Goal: Task Accomplishment & Management: Manage account settings

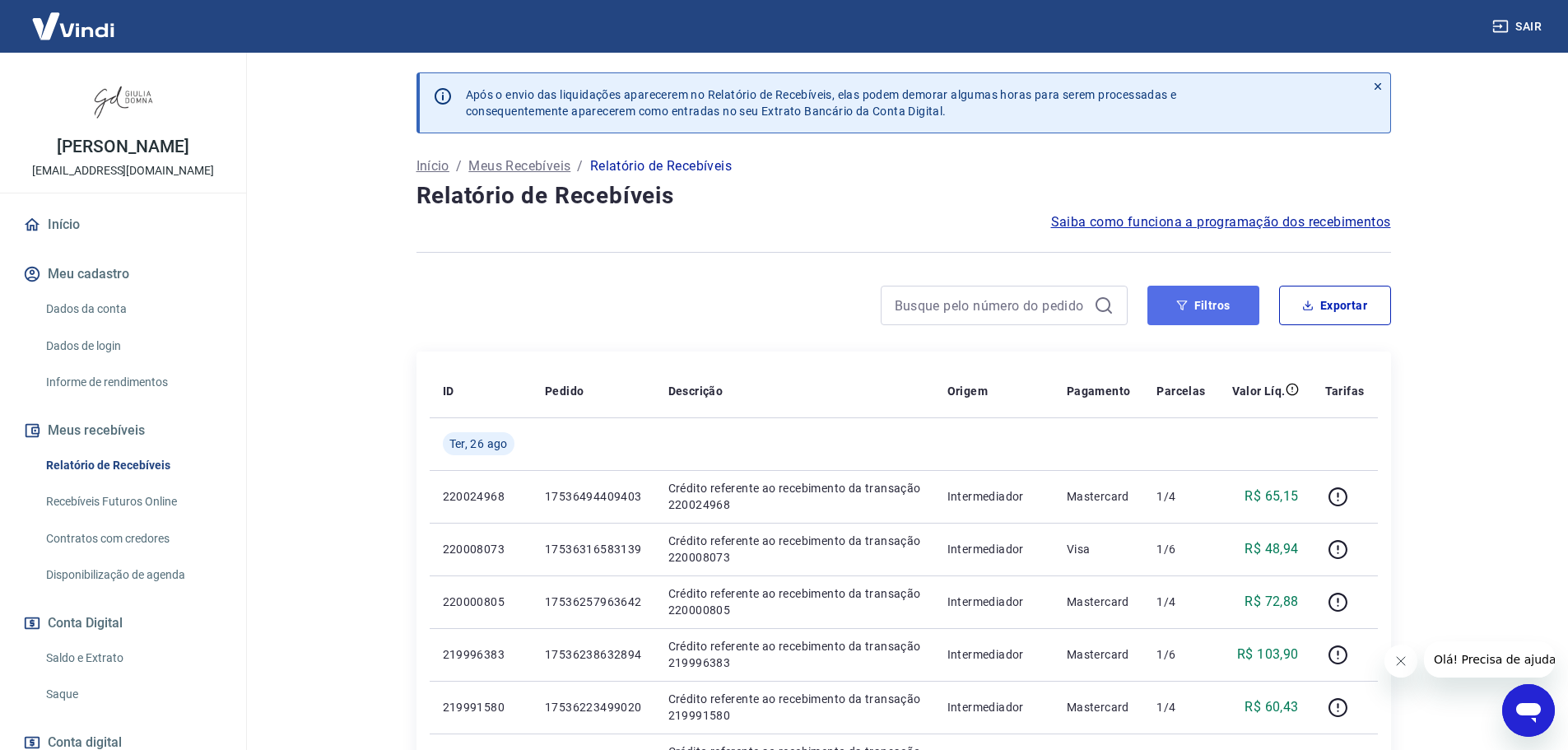
click at [1209, 303] on button "Filtros" at bounding box center [1203, 306] width 112 height 40
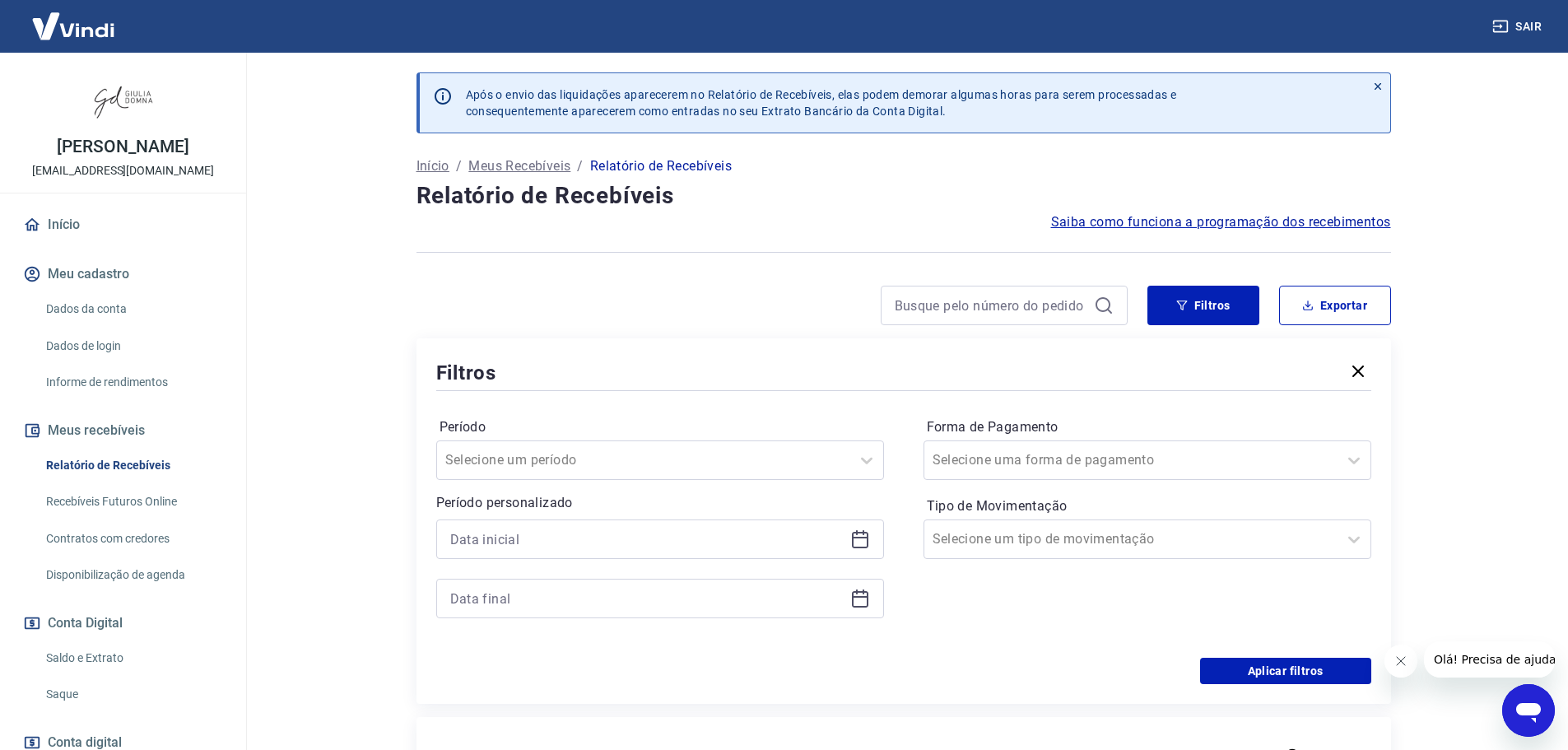
click at [862, 539] on icon at bounding box center [860, 538] width 16 height 2
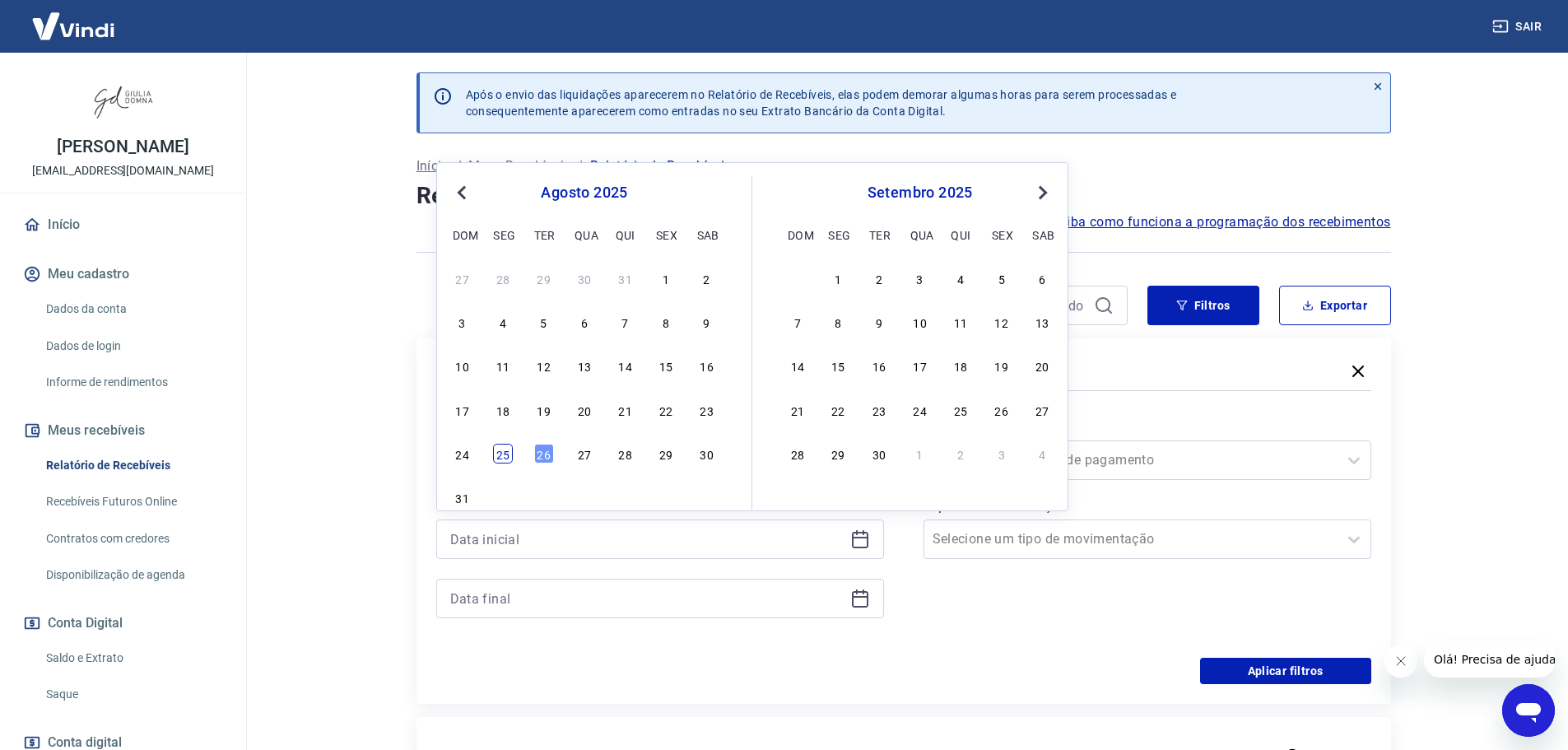
click at [504, 451] on div "25" at bounding box center [503, 454] width 20 height 20
type input "[DATE]"
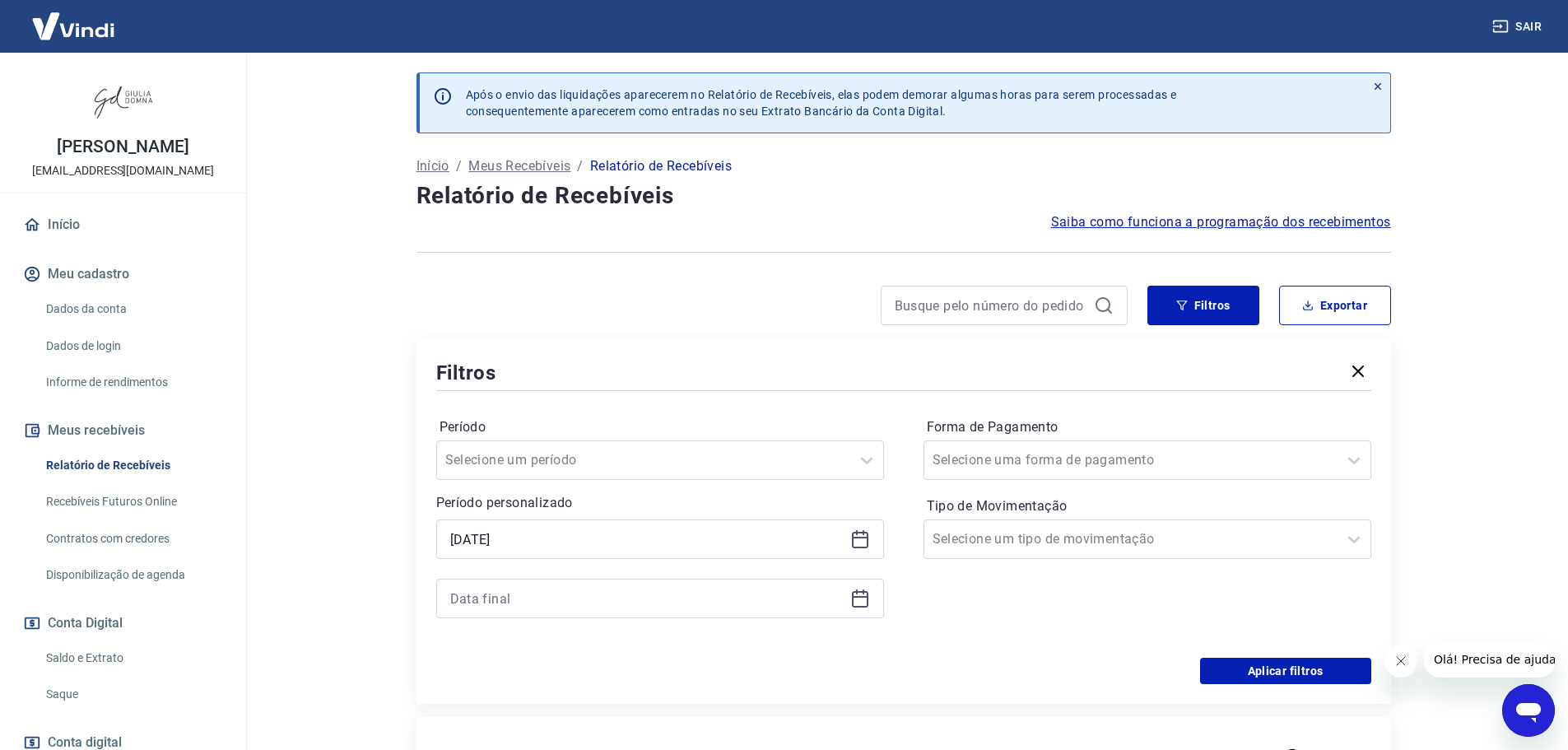
click at [861, 601] on icon at bounding box center [860, 599] width 20 height 20
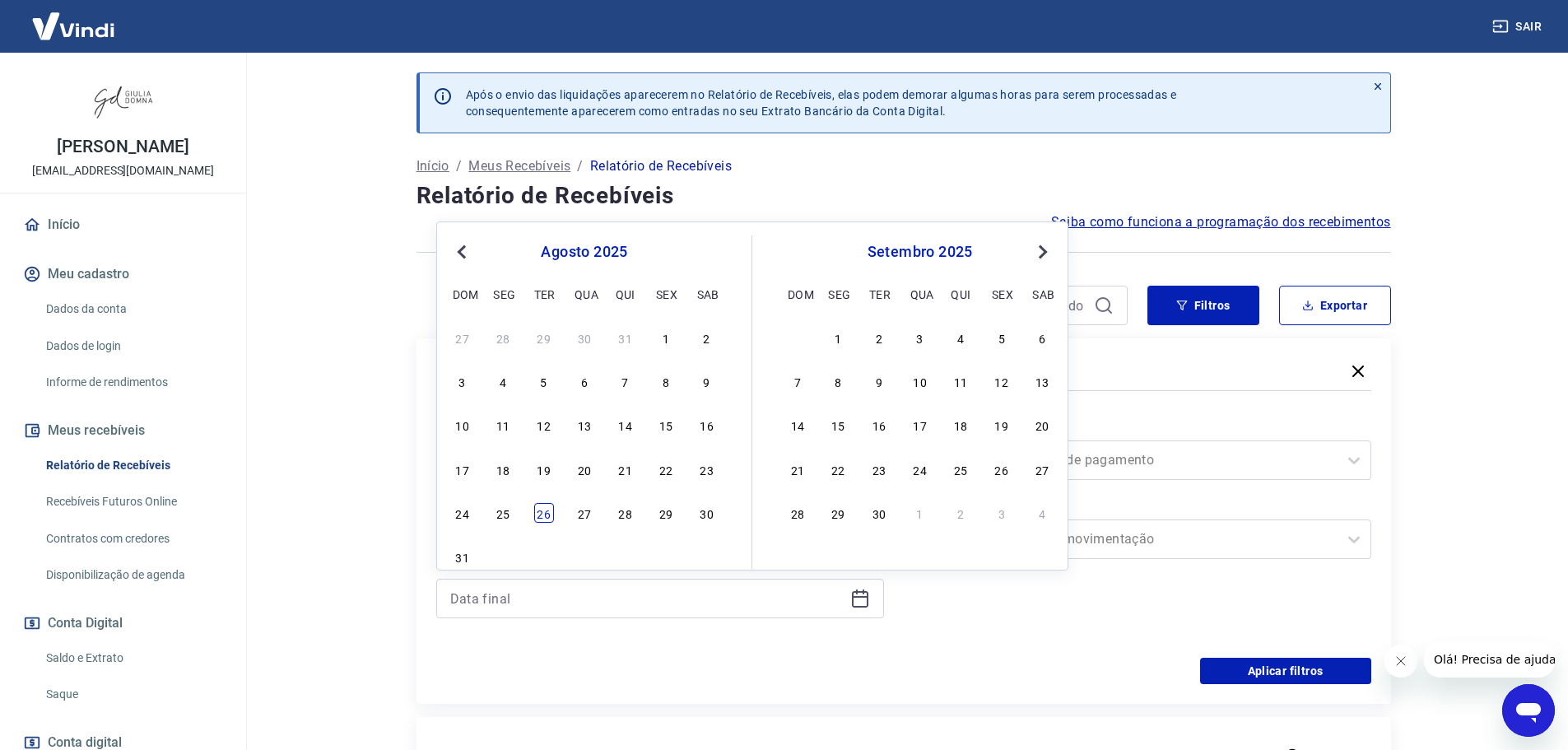
click at [545, 515] on div "26" at bounding box center [545, 513] width 20 height 20
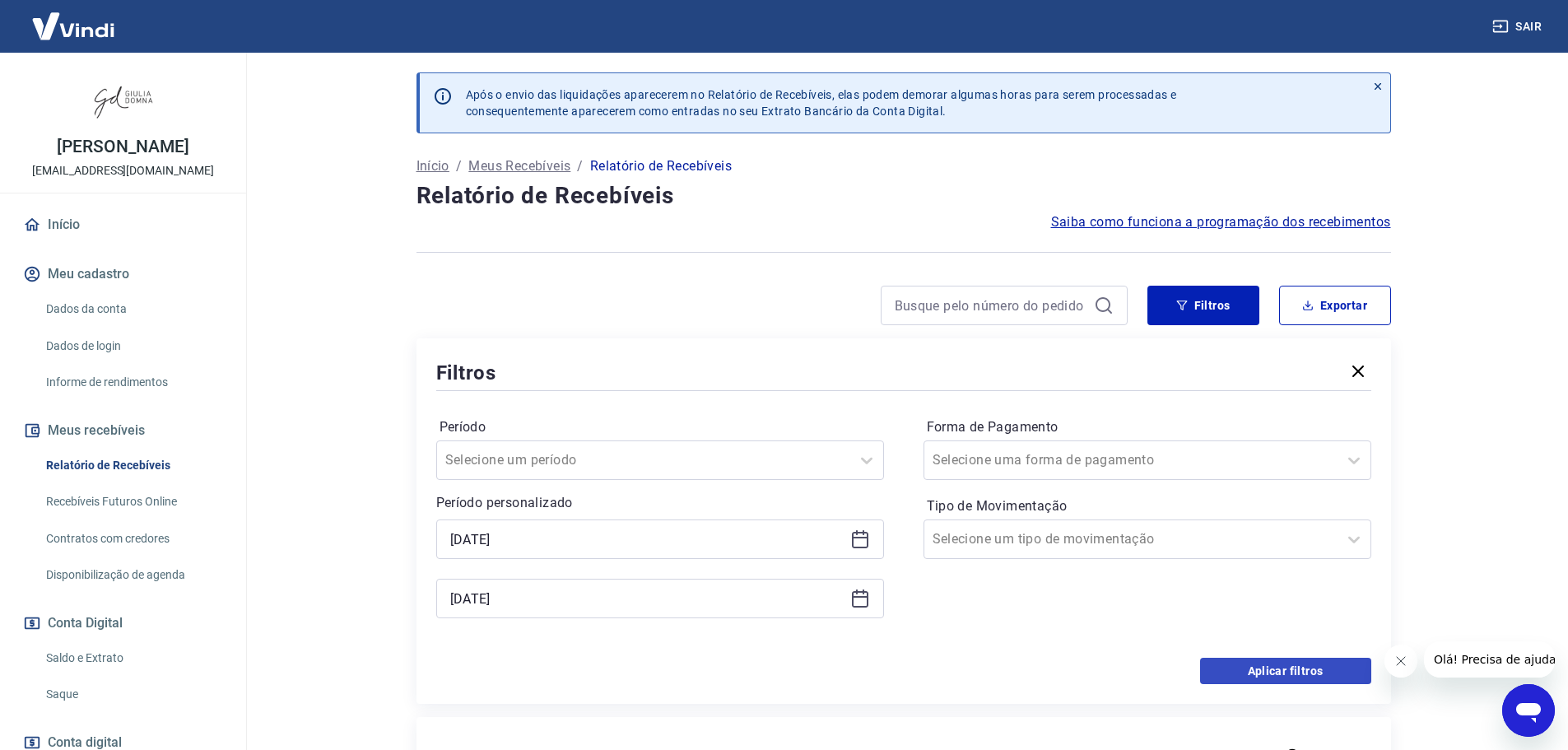
type input "[DATE]"
click at [1250, 665] on button "Aplicar filtros" at bounding box center [1285, 671] width 171 height 26
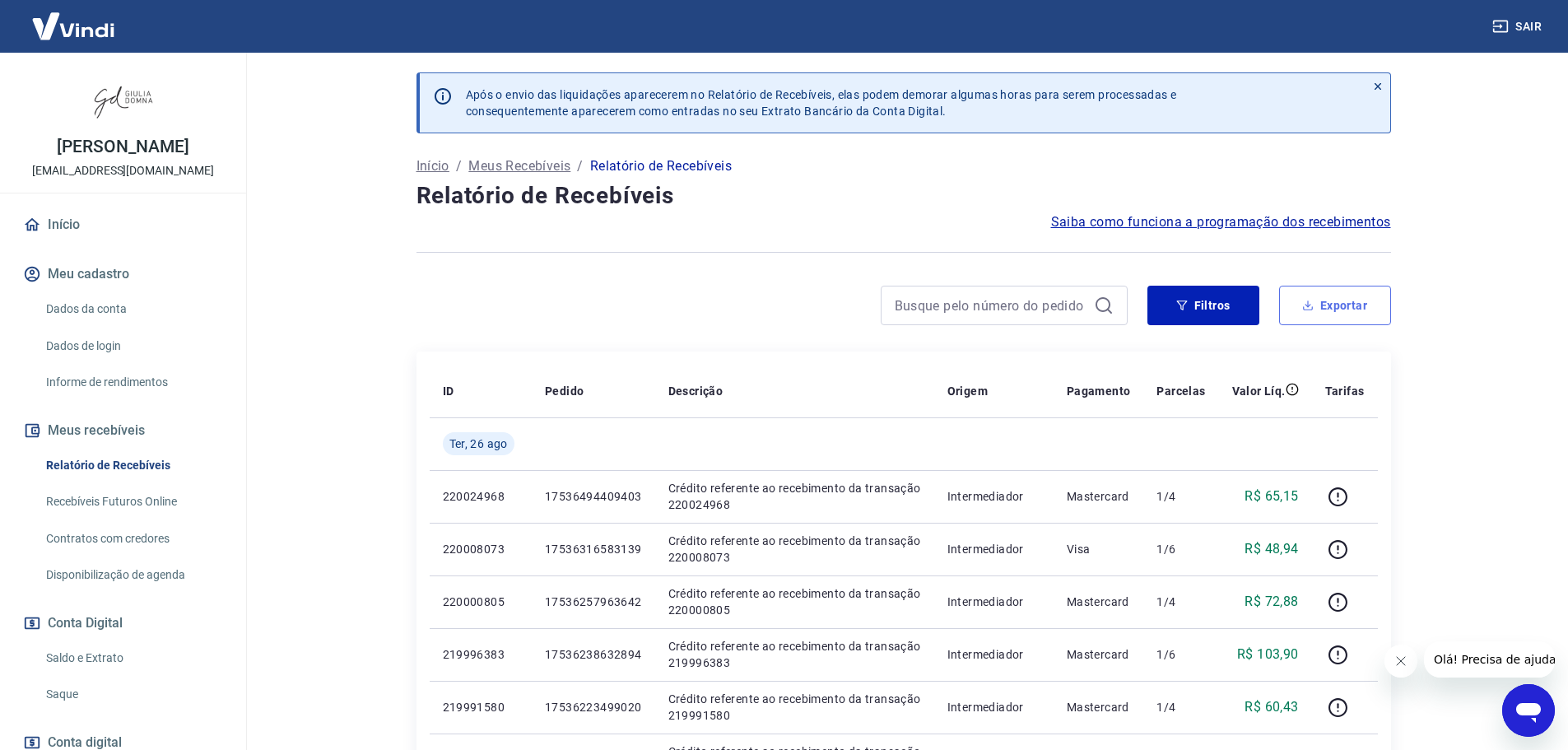
click at [1360, 298] on button "Exportar" at bounding box center [1335, 306] width 112 height 40
type input "[DATE]"
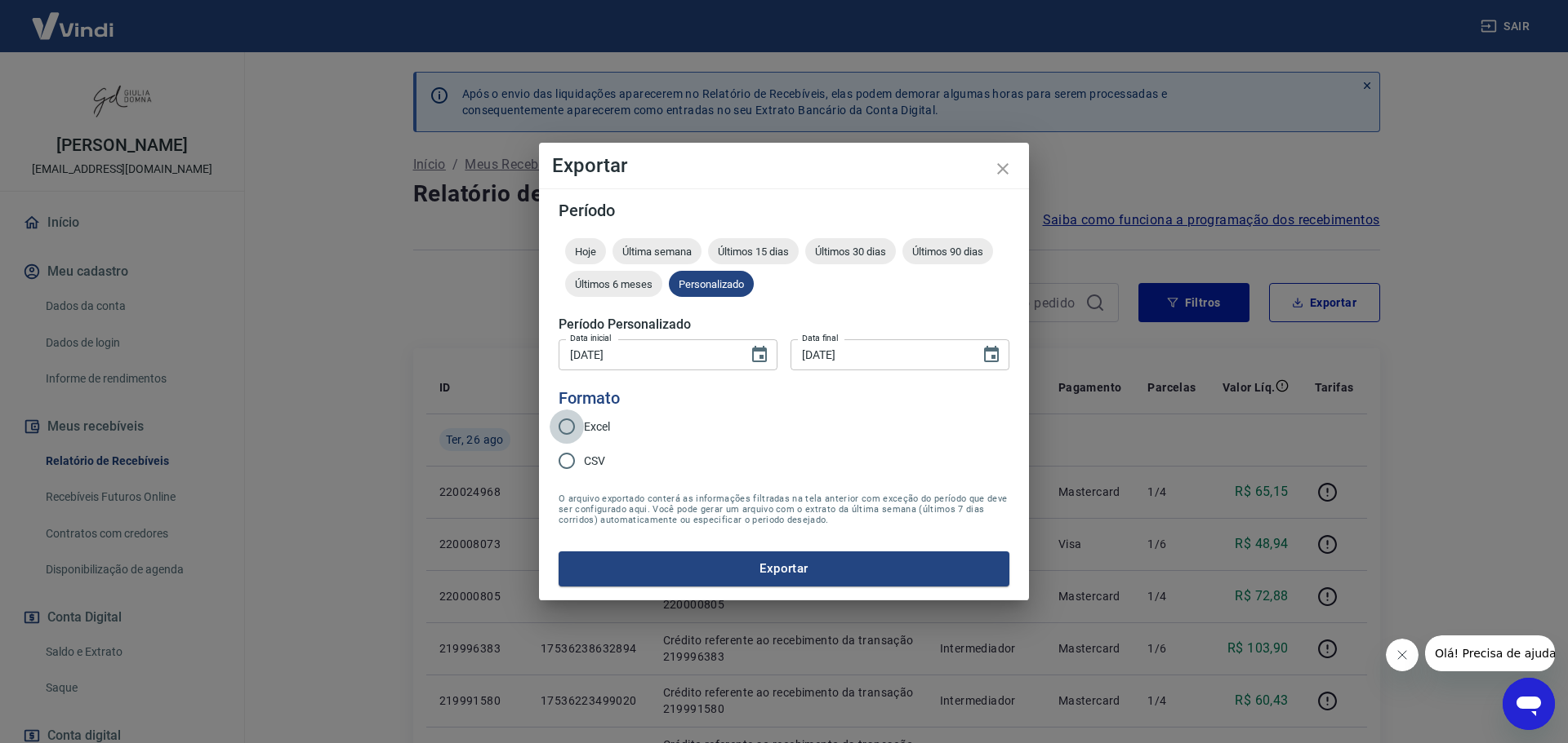
click at [566, 429] on input "Excel" at bounding box center [566, 427] width 35 height 35
radio input "true"
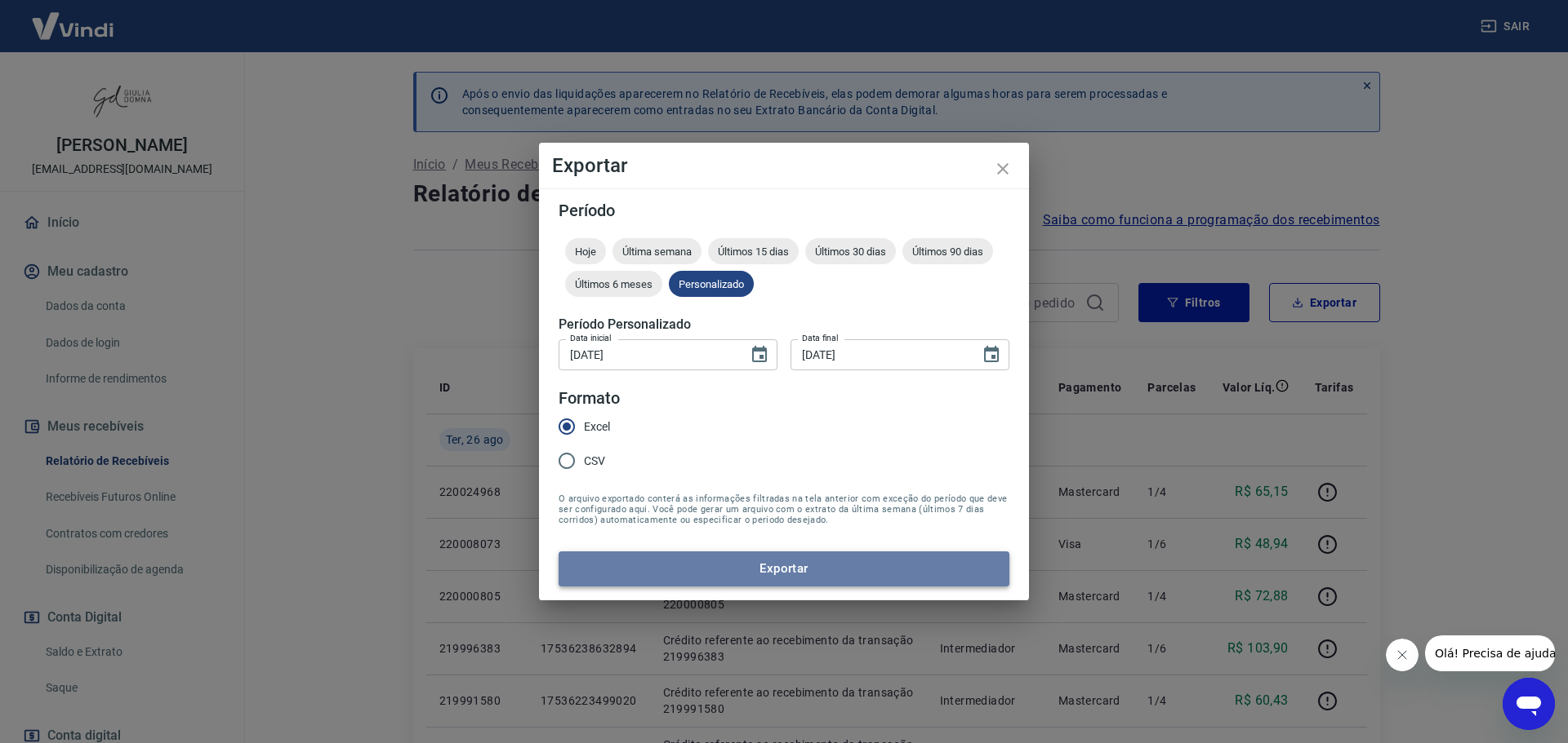
click at [877, 564] on button "Exportar" at bounding box center [783, 569] width 451 height 35
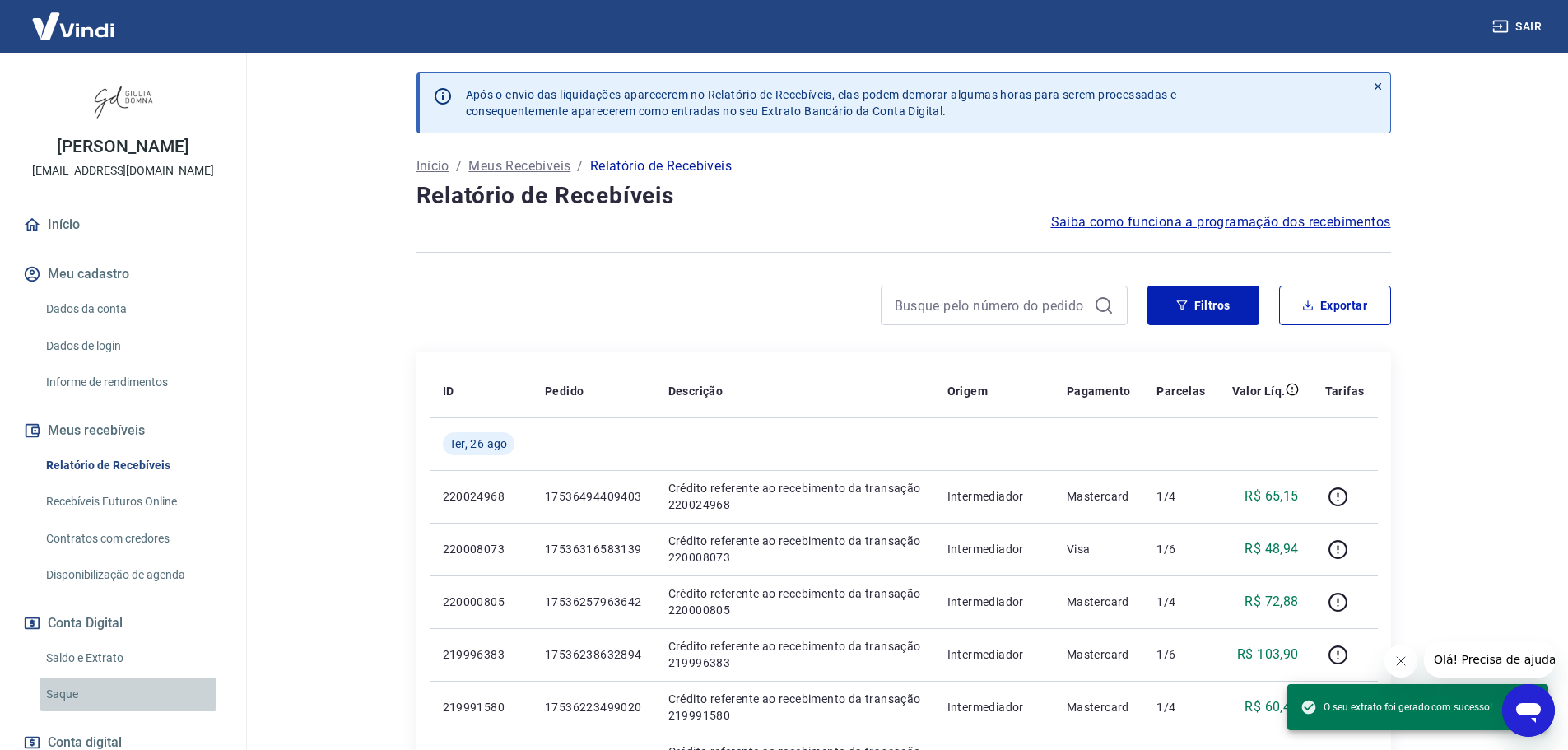
drag, startPoint x: 44, startPoint y: 692, endPoint x: 58, endPoint y: 684, distance: 16.1
click at [44, 691] on link "Saque" at bounding box center [133, 695] width 187 height 34
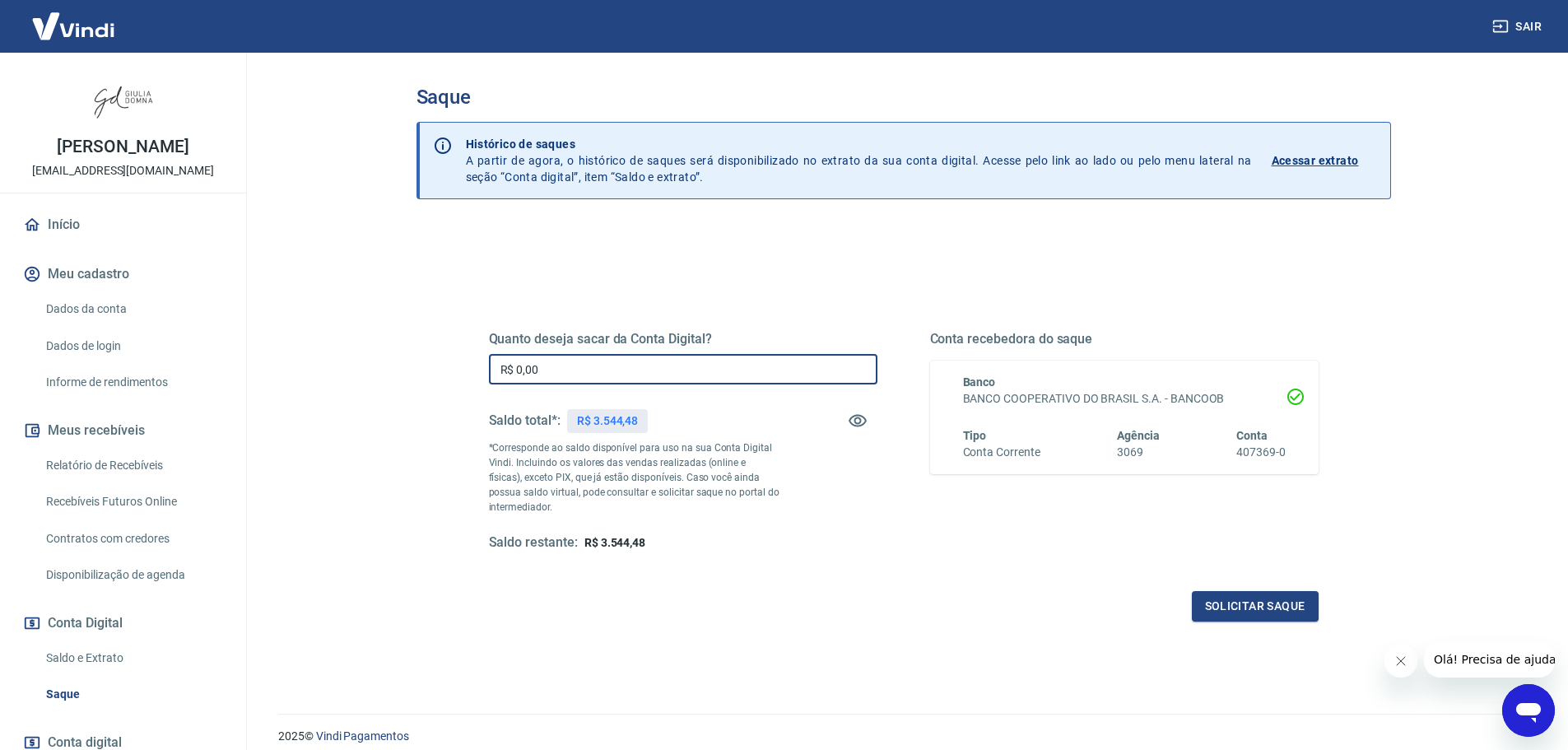
click at [555, 366] on input "R$ 0,00" at bounding box center [683, 369] width 389 height 30
type input "R$ 3.544,48"
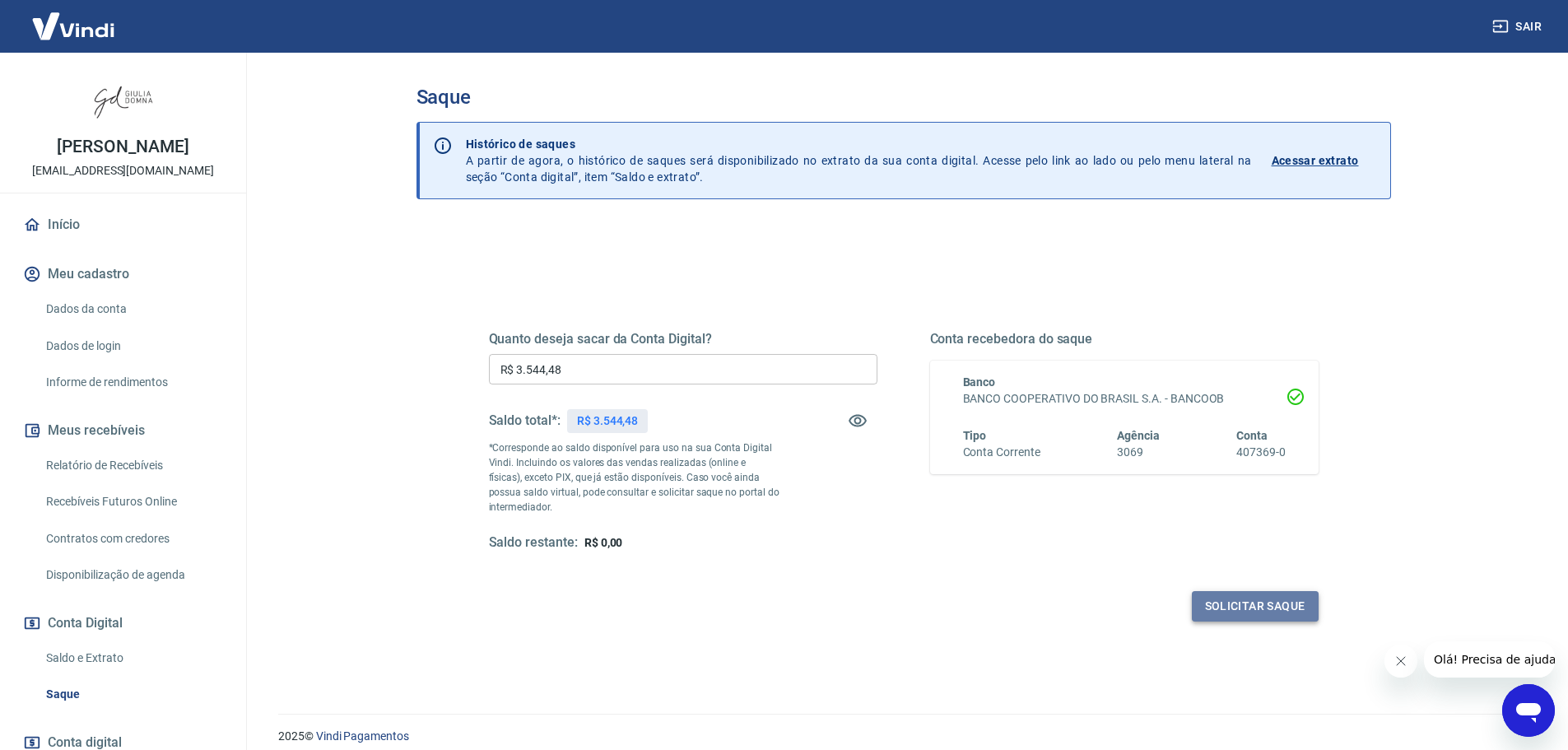
click at [1249, 607] on button "Solicitar saque" at bounding box center [1255, 606] width 127 height 30
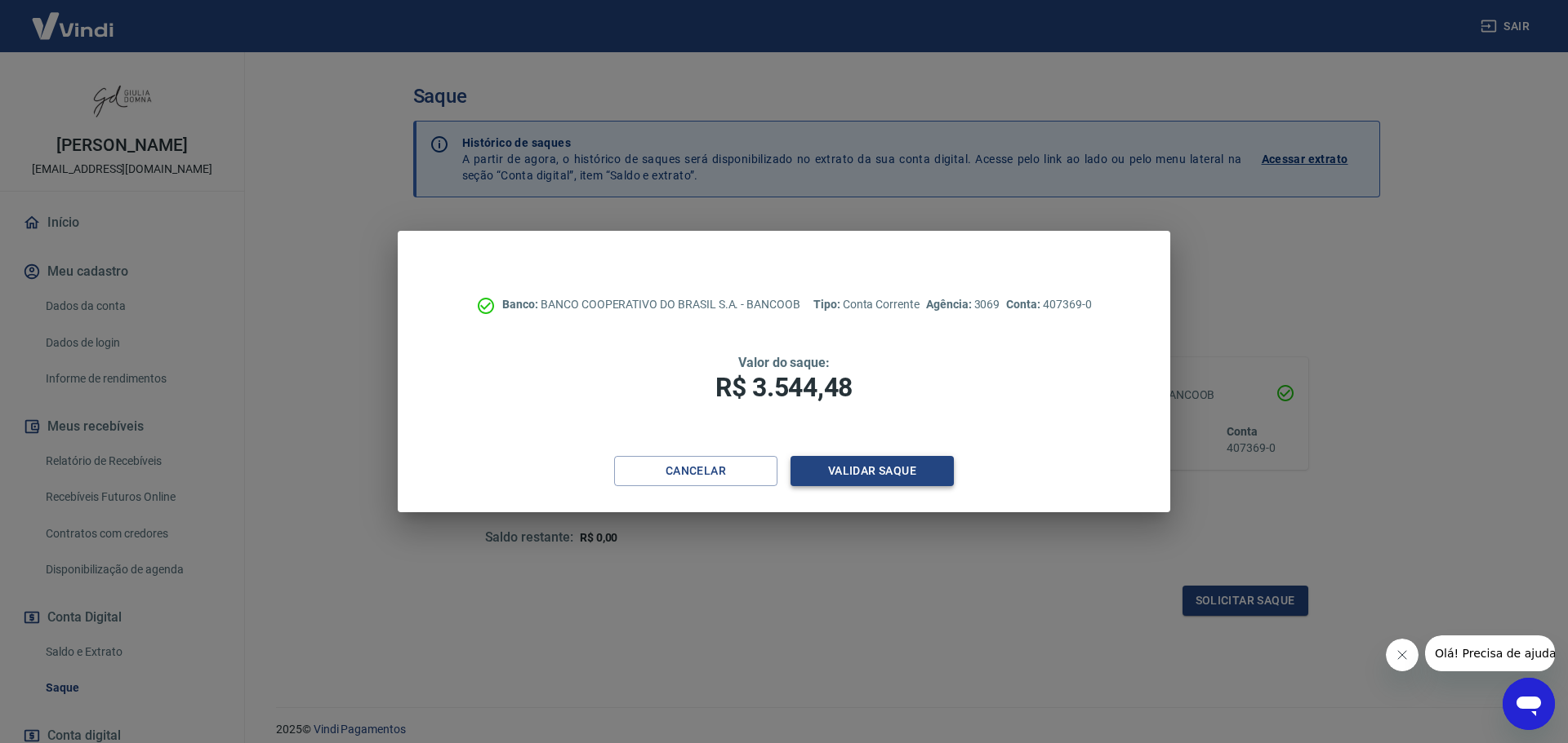
click at [895, 474] on button "Validar saque" at bounding box center [871, 471] width 164 height 30
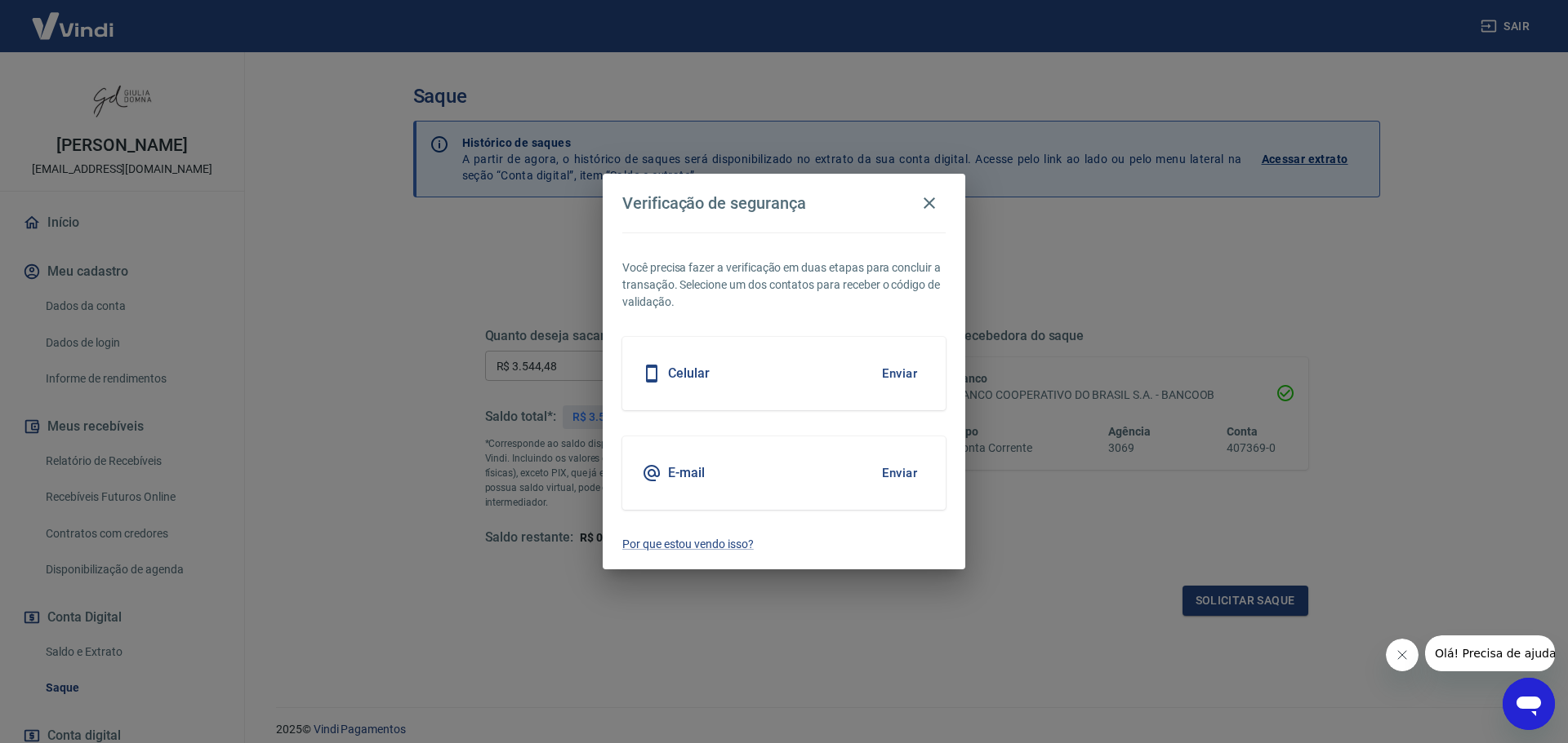
click at [905, 474] on button "Enviar" at bounding box center [900, 473] width 54 height 35
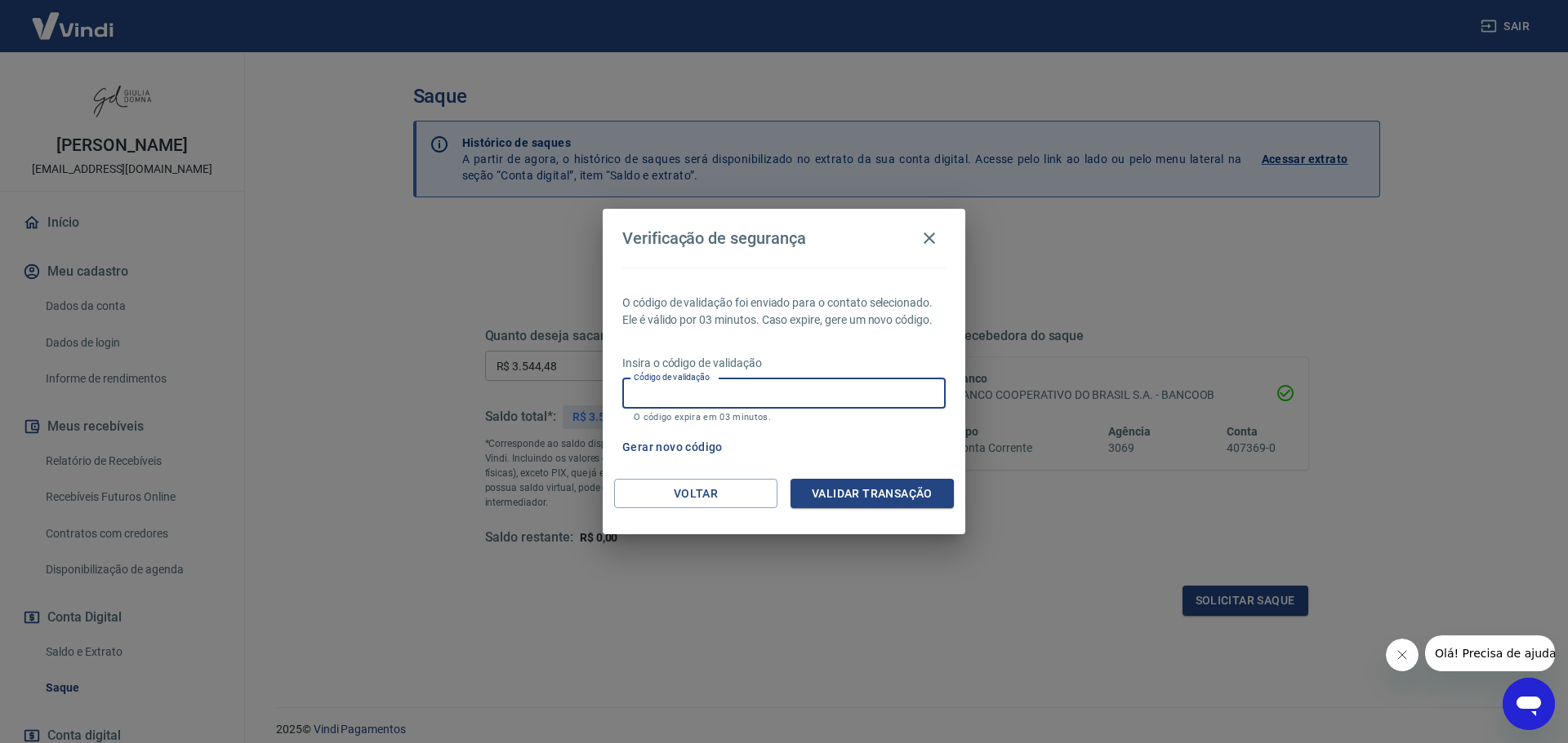
click at [821, 391] on input "Código de validação" at bounding box center [784, 393] width 323 height 30
paste input "880262"
type input "880262"
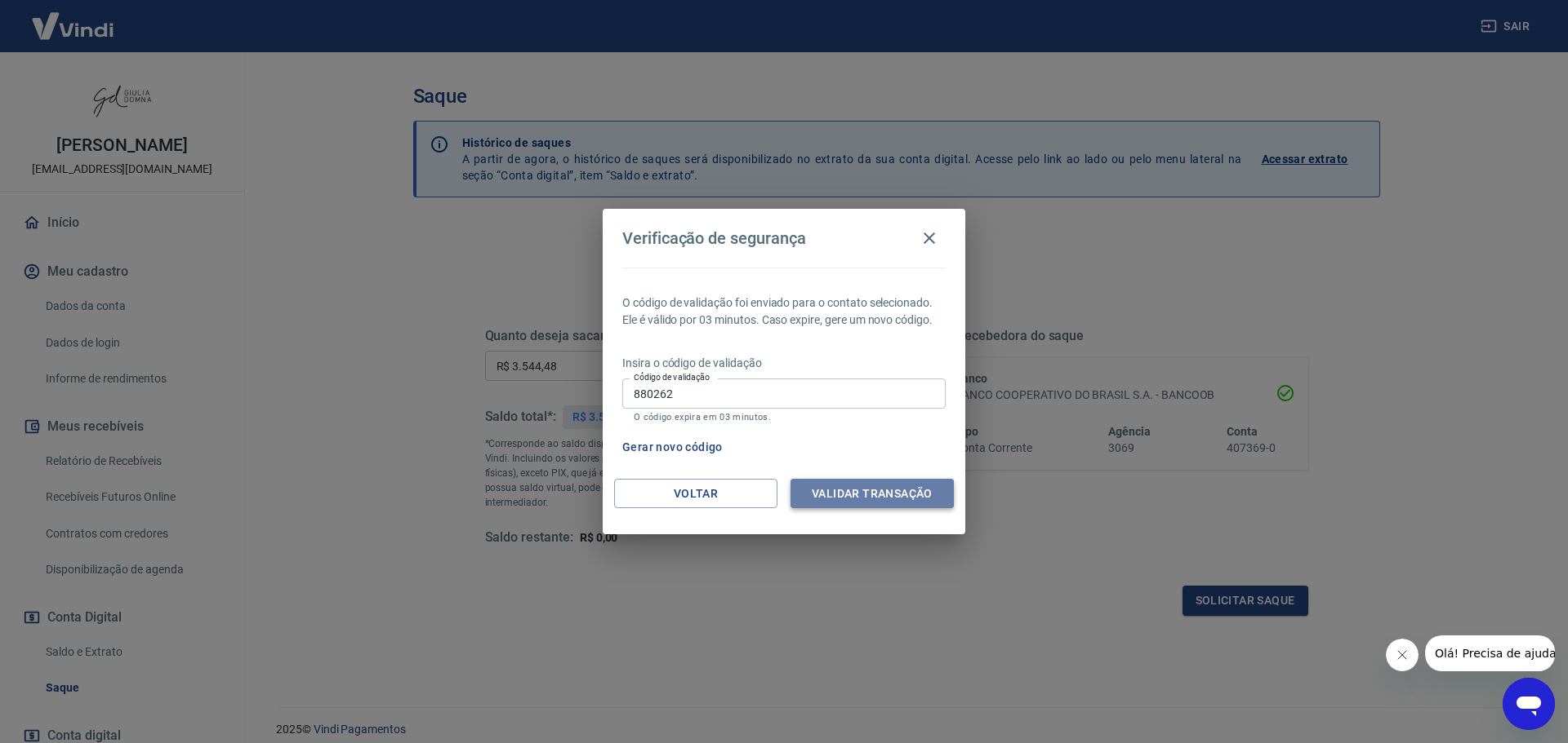
click at [841, 490] on button "Validar transação" at bounding box center [871, 494] width 164 height 30
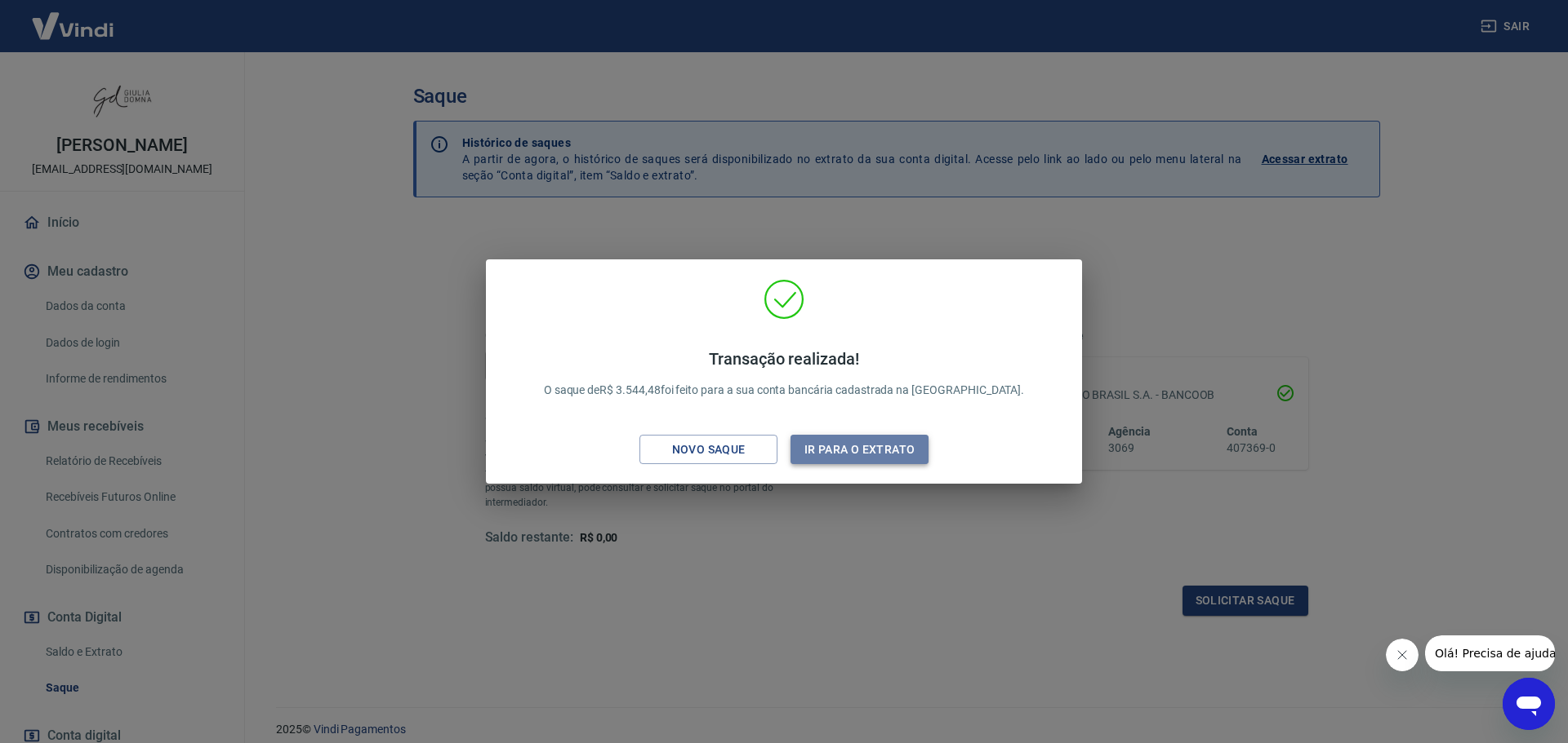
click at [871, 446] on button "Ir para o extrato" at bounding box center [858, 450] width 138 height 30
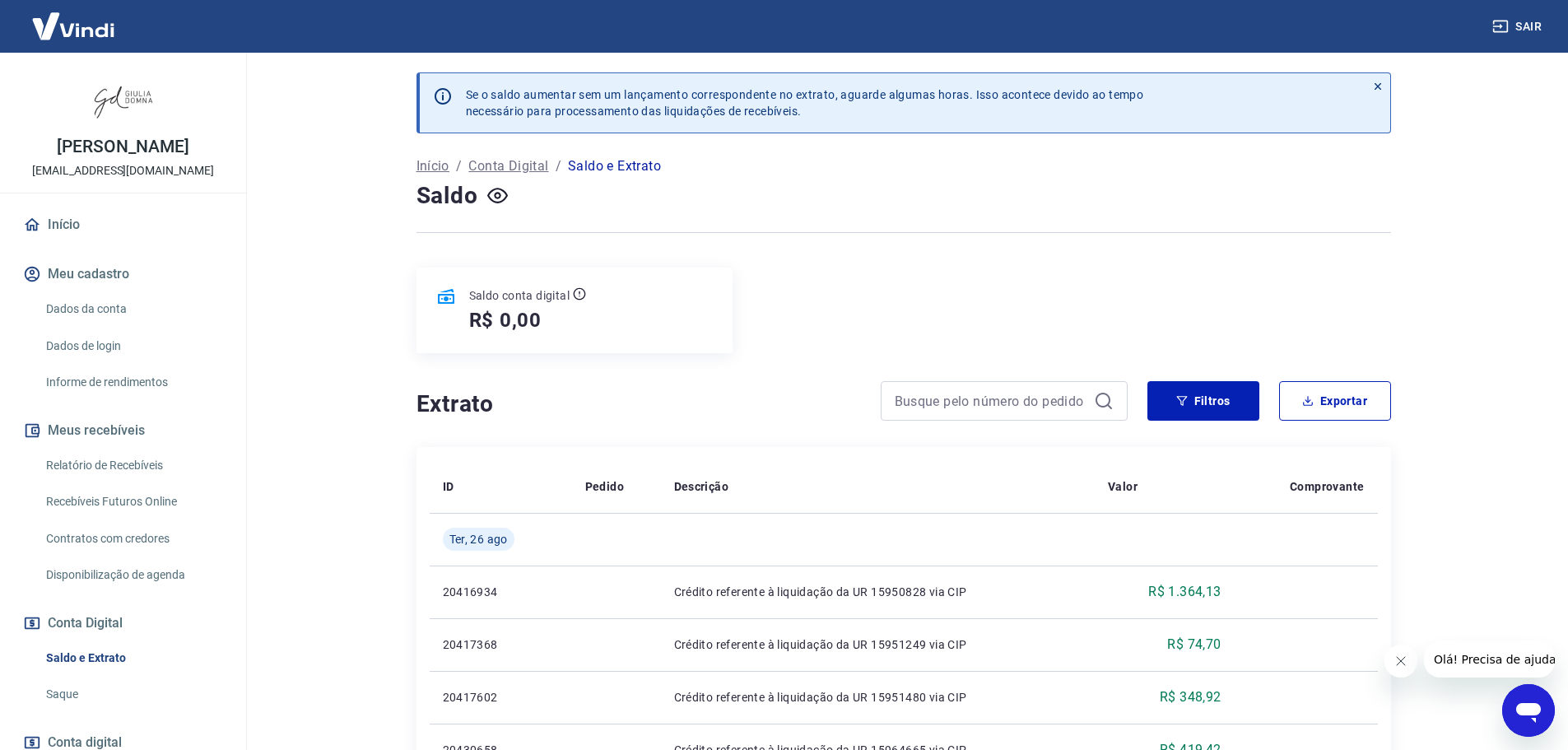
click at [63, 692] on link "Saque" at bounding box center [133, 695] width 187 height 34
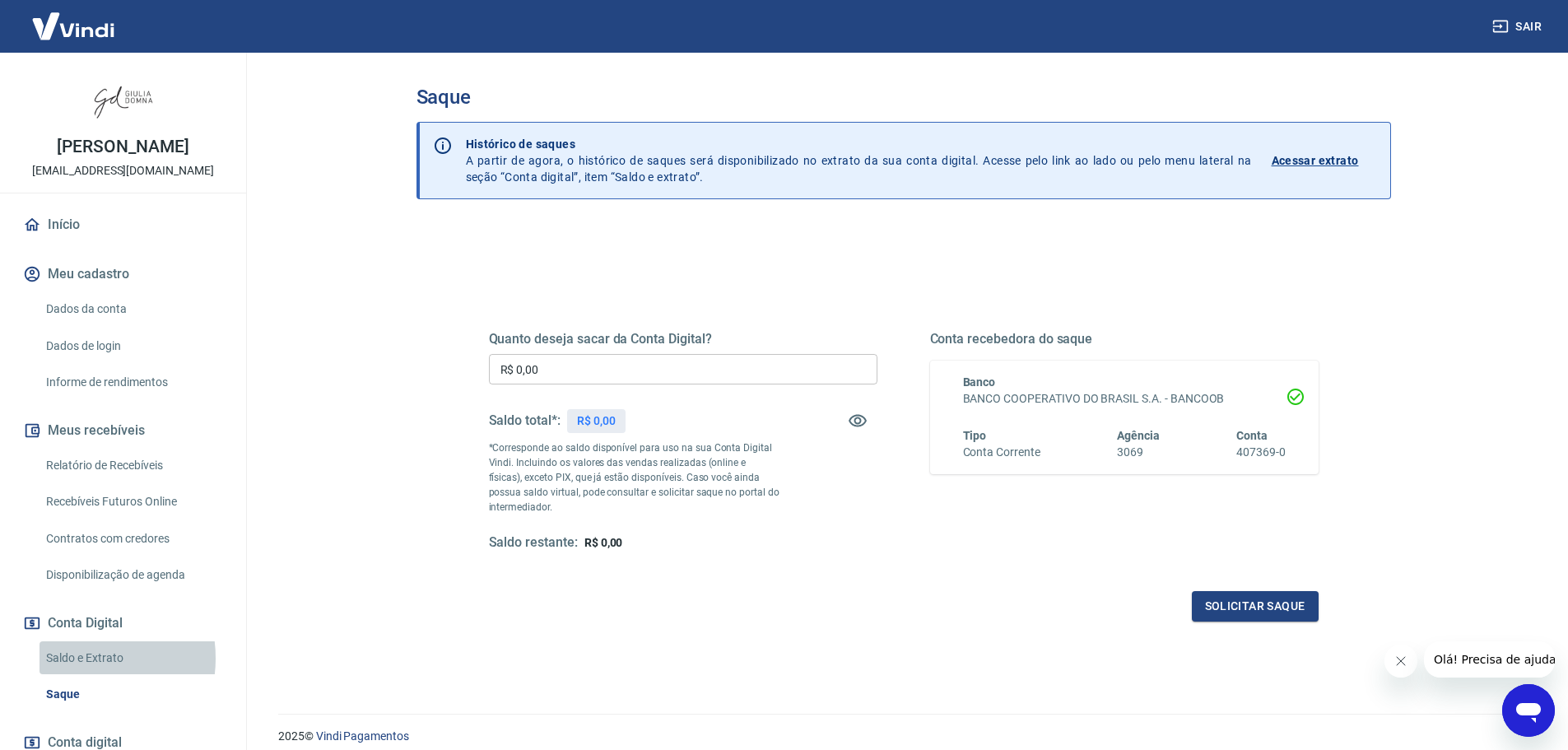
click at [82, 658] on link "Saldo e Extrato" at bounding box center [133, 659] width 187 height 34
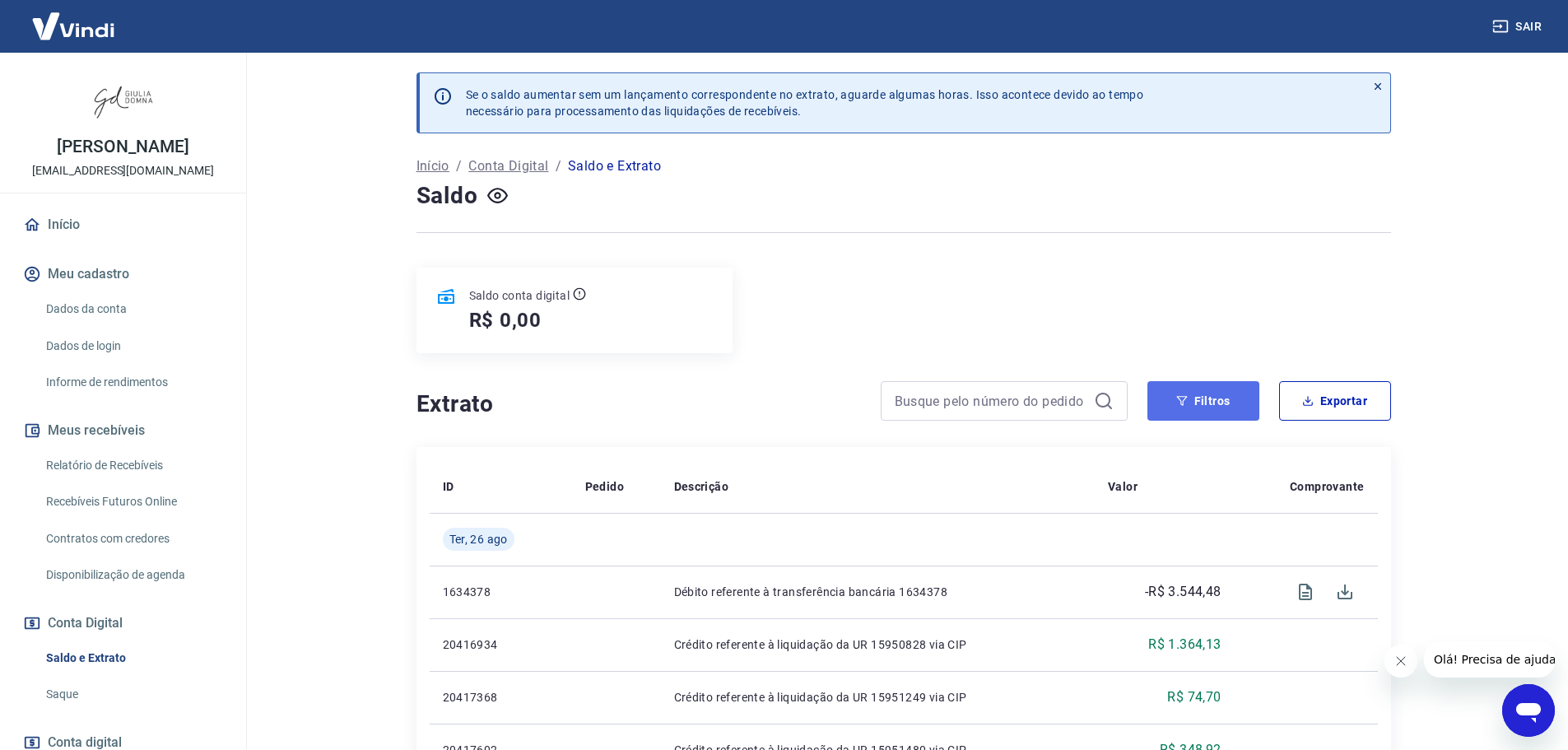
click at [1226, 392] on button "Filtros" at bounding box center [1203, 401] width 112 height 40
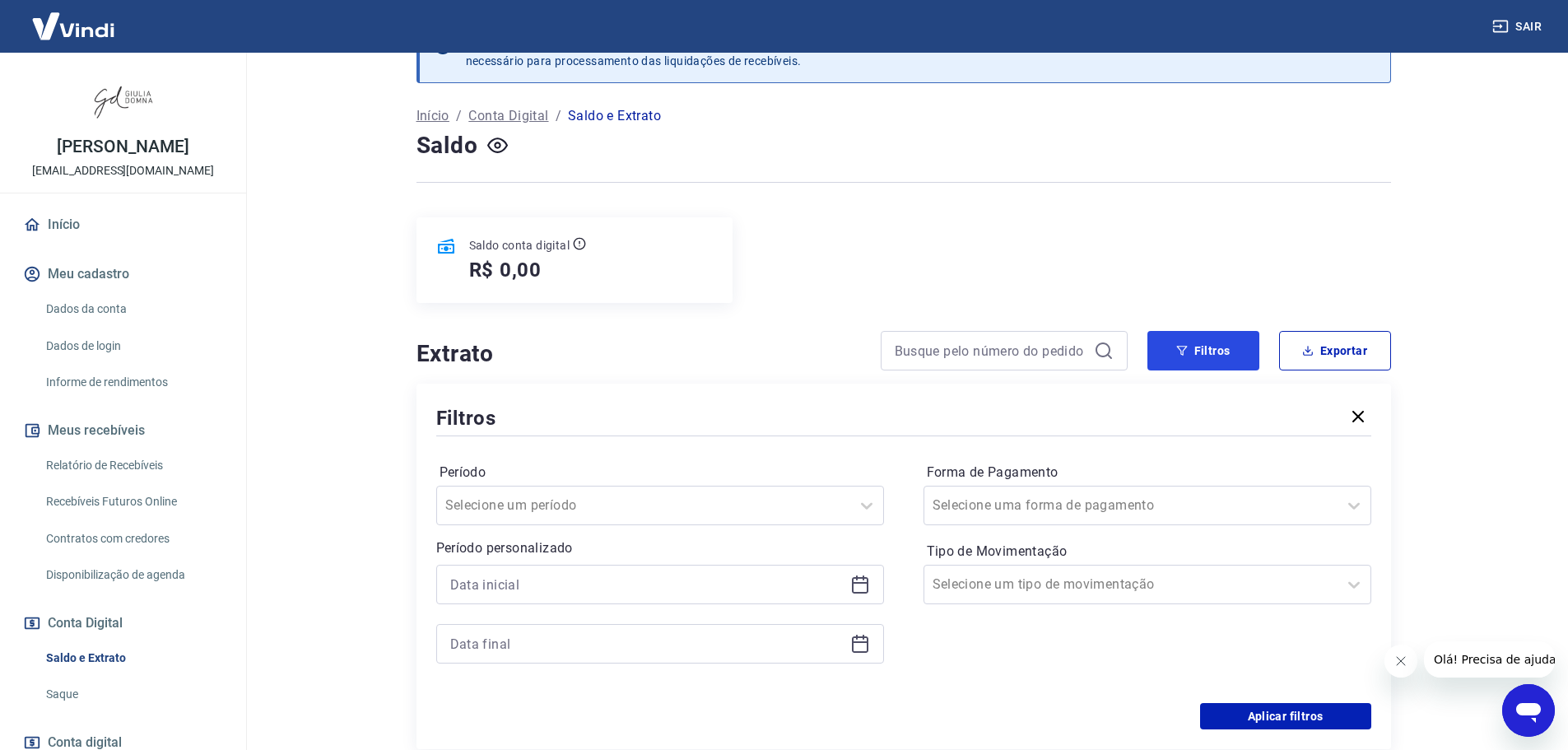
scroll to position [247, 0]
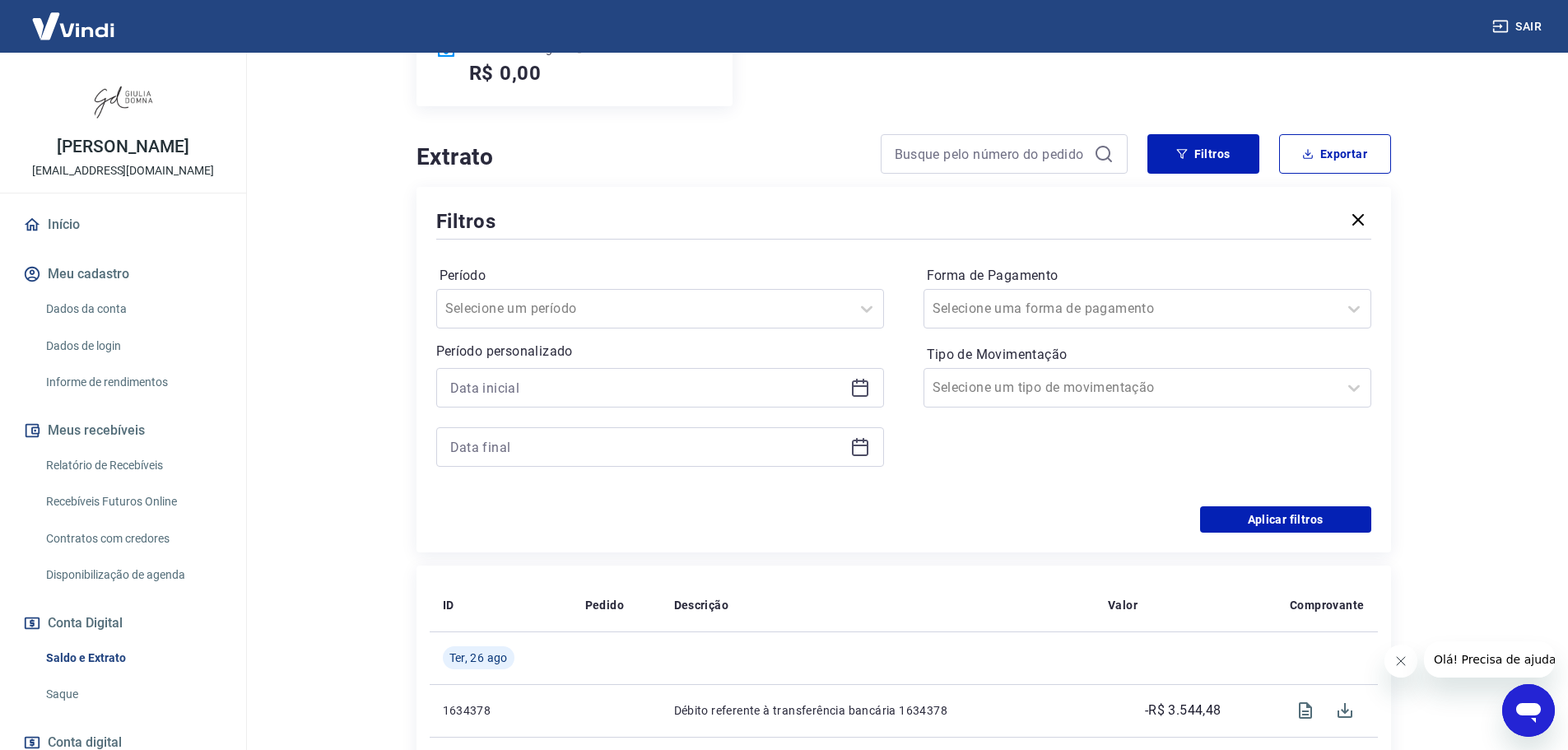
click at [859, 391] on icon at bounding box center [860, 388] width 20 height 20
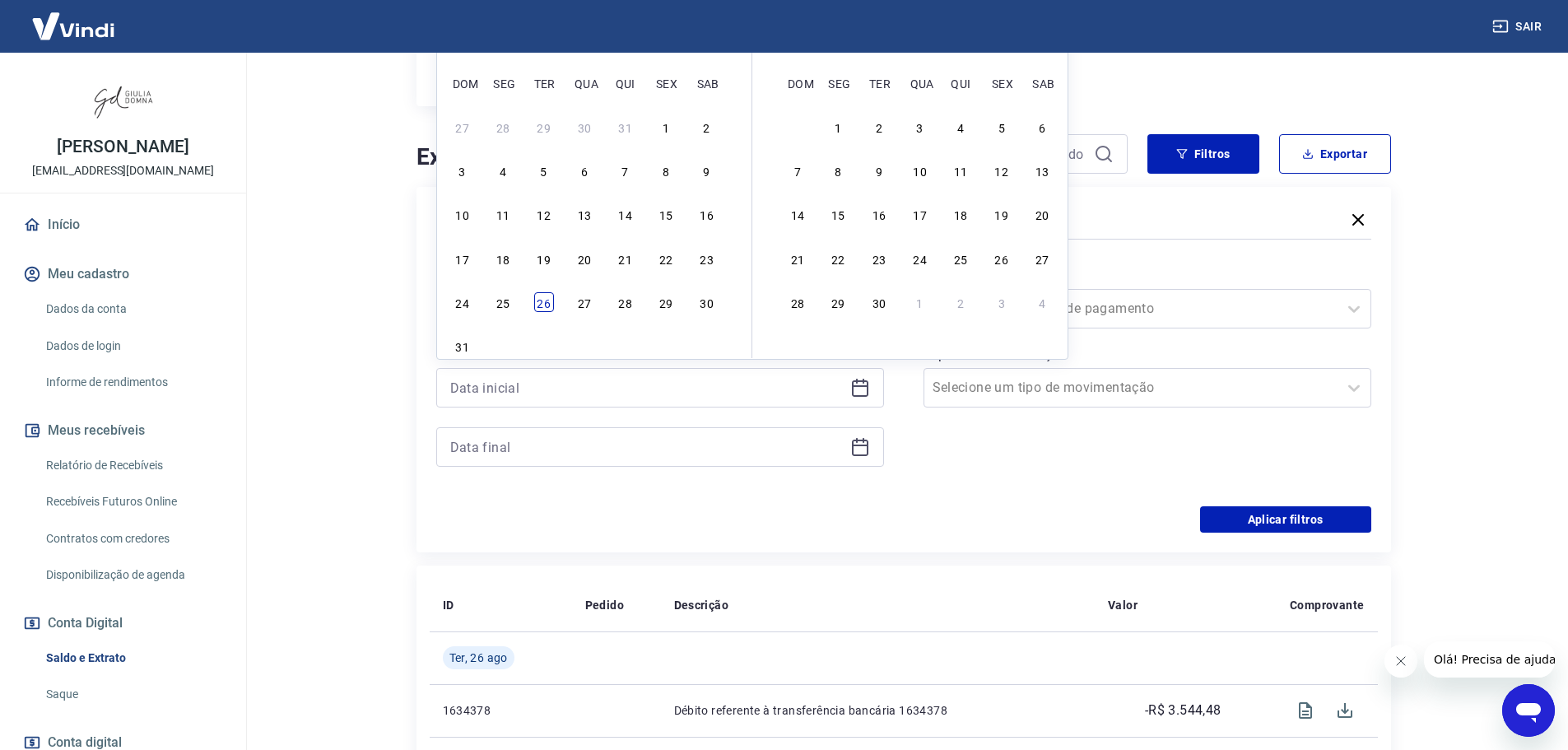
click at [541, 300] on div "26" at bounding box center [545, 302] width 20 height 20
type input "[DATE]"
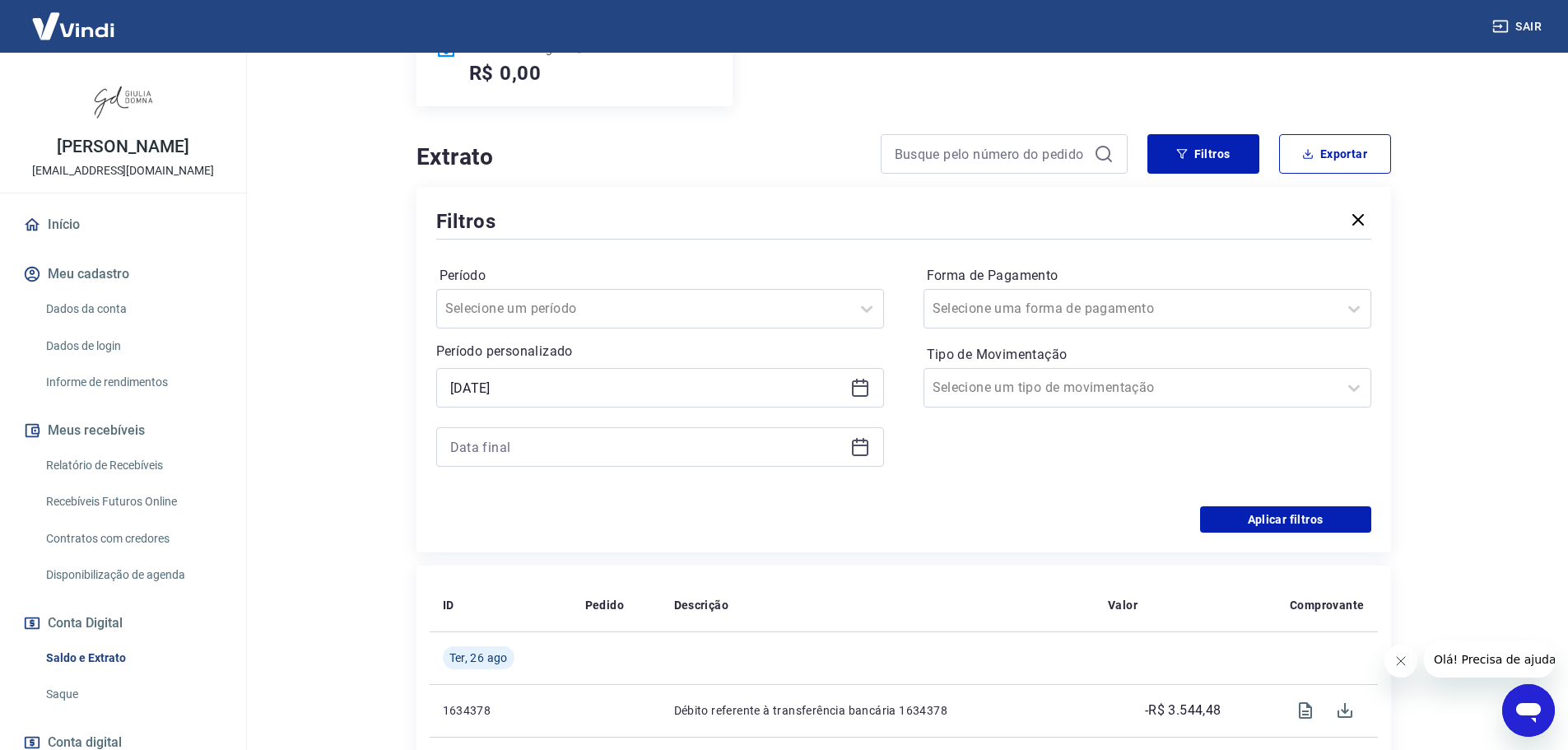
click at [854, 446] on icon at bounding box center [860, 446] width 16 height 2
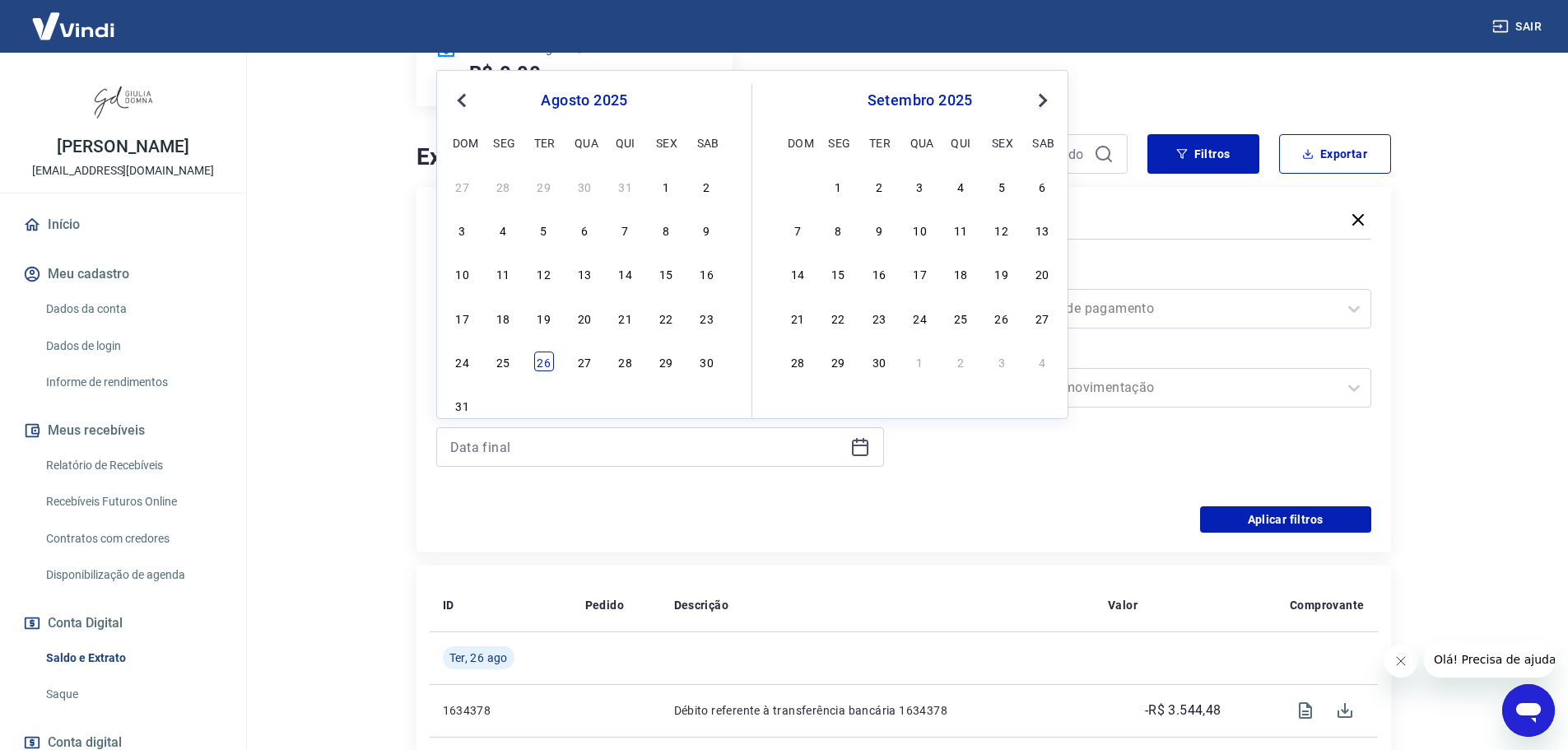
click at [543, 356] on div "26" at bounding box center [545, 362] width 20 height 20
type input "[DATE]"
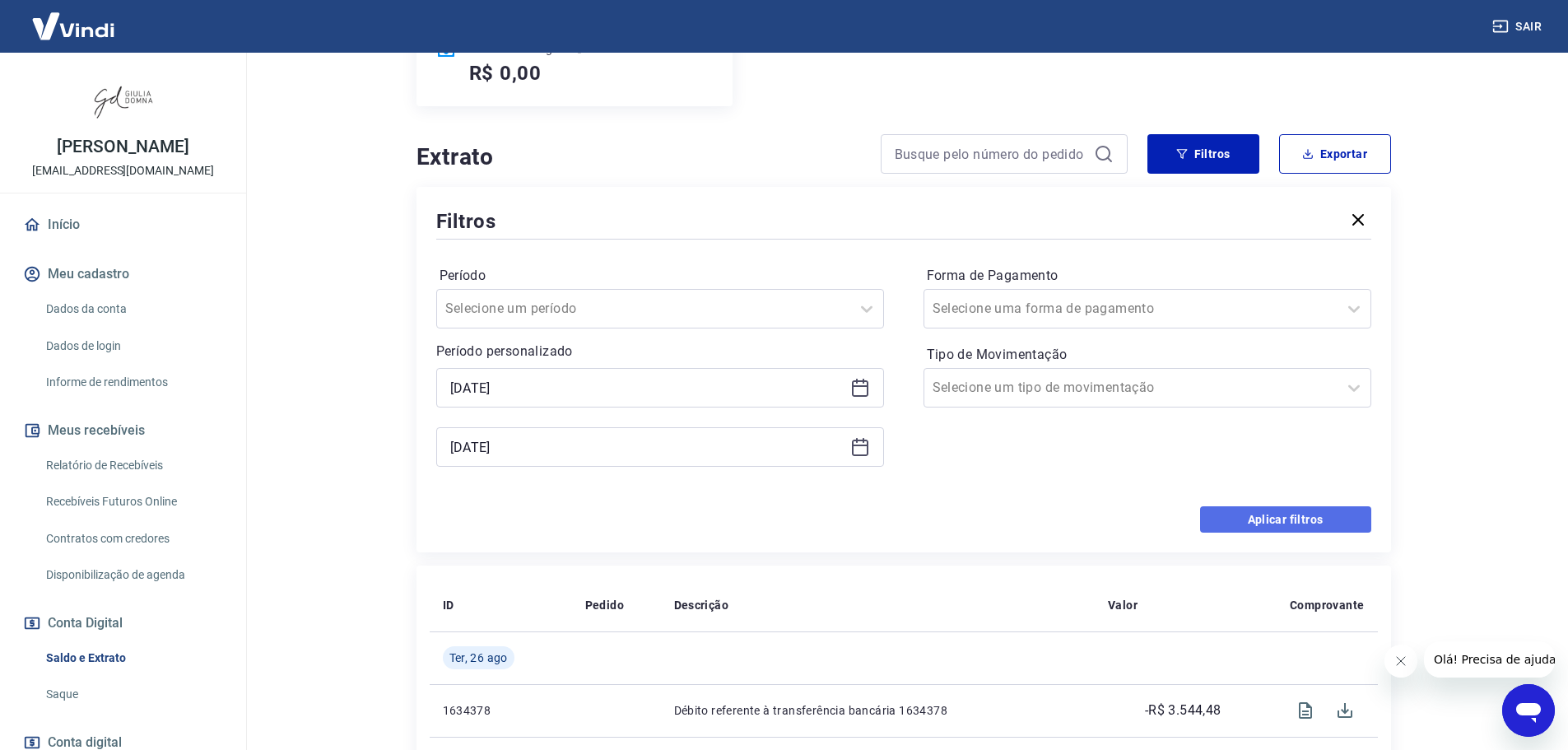
click at [1299, 519] on button "Aplicar filtros" at bounding box center [1285, 520] width 171 height 26
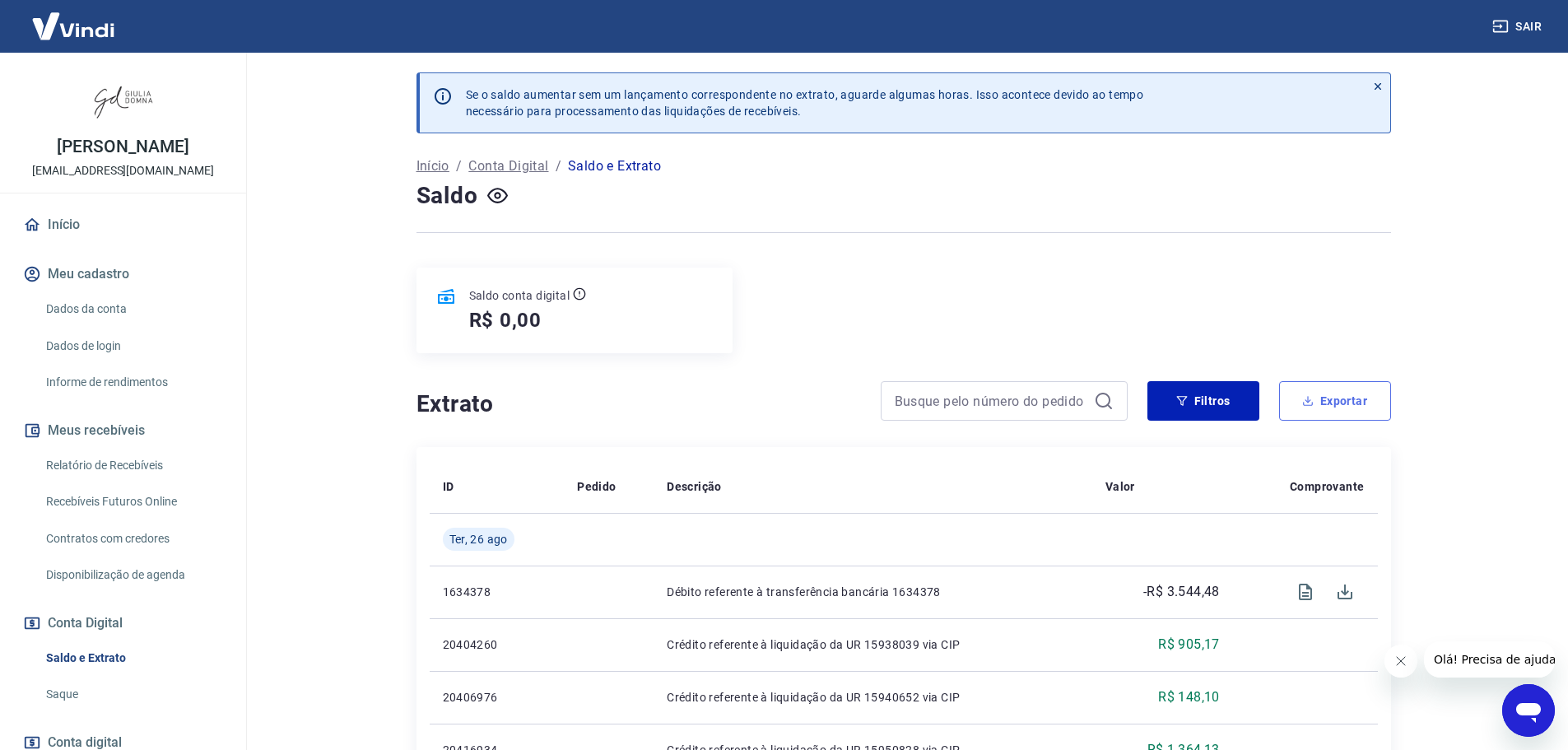
click at [1348, 391] on button "Exportar" at bounding box center [1335, 401] width 112 height 40
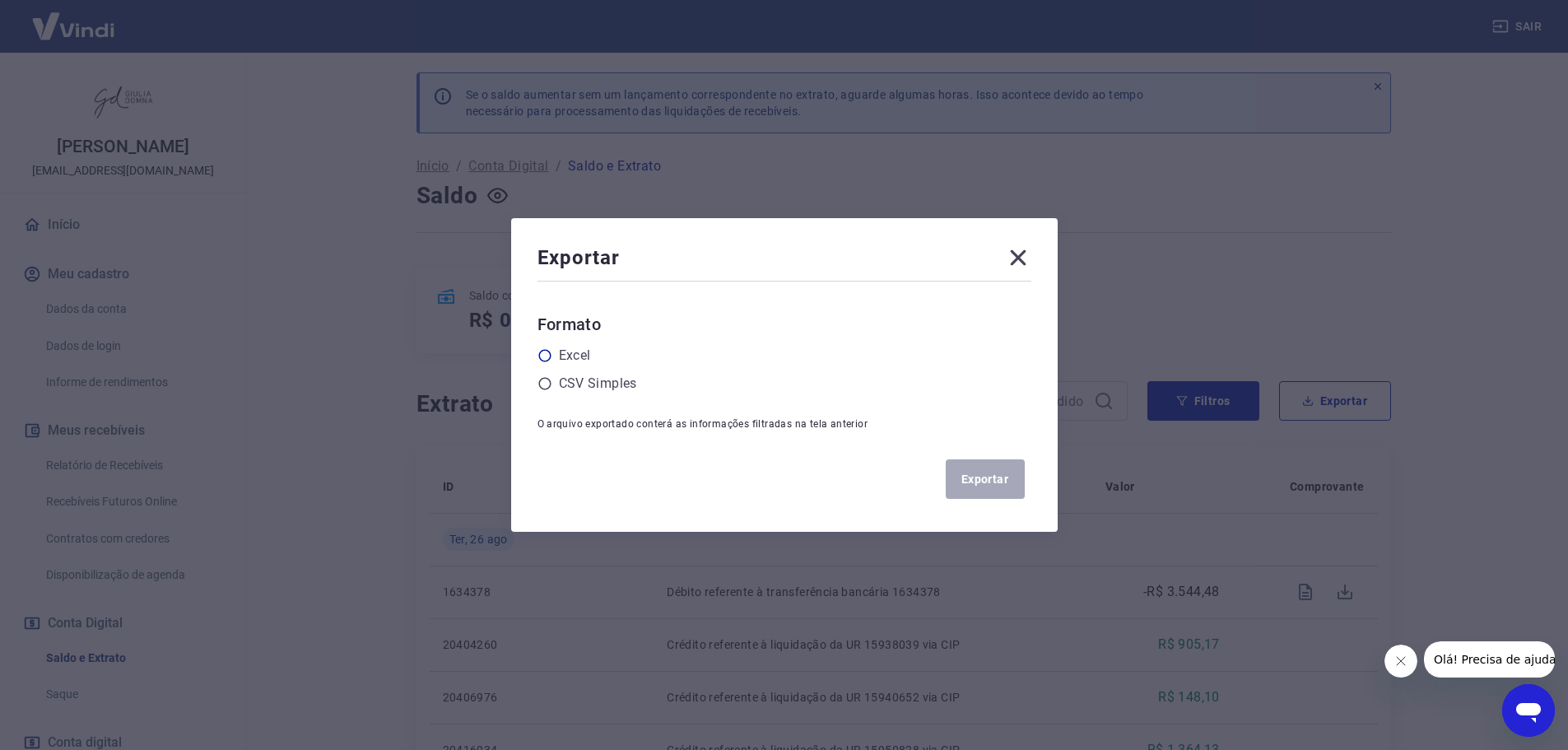
click at [553, 355] on icon at bounding box center [545, 355] width 15 height 15
click at [0, 0] on input "radio" at bounding box center [0, 0] width 0 height 0
click at [982, 477] on button "Exportar" at bounding box center [985, 480] width 79 height 40
